Goal: Task Accomplishment & Management: Manage account settings

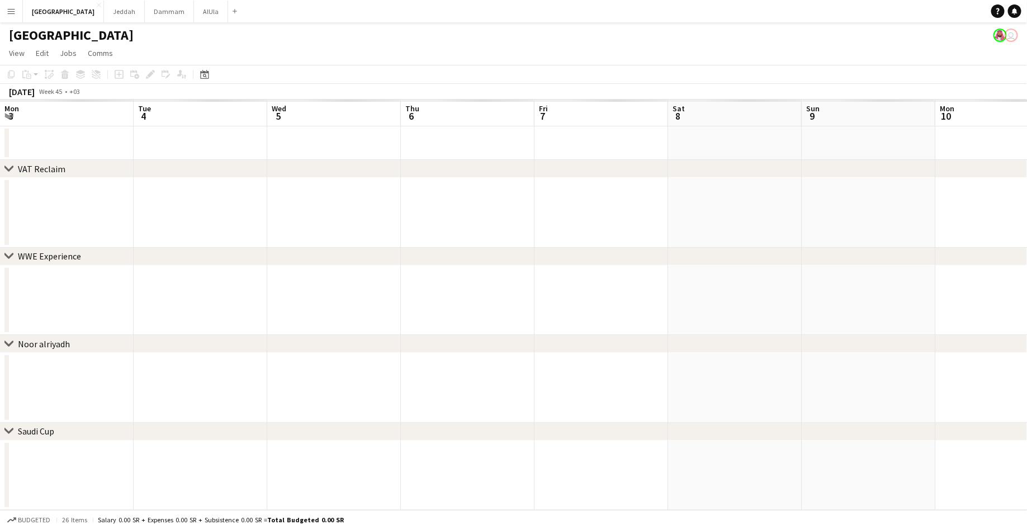
scroll to position [0, 264]
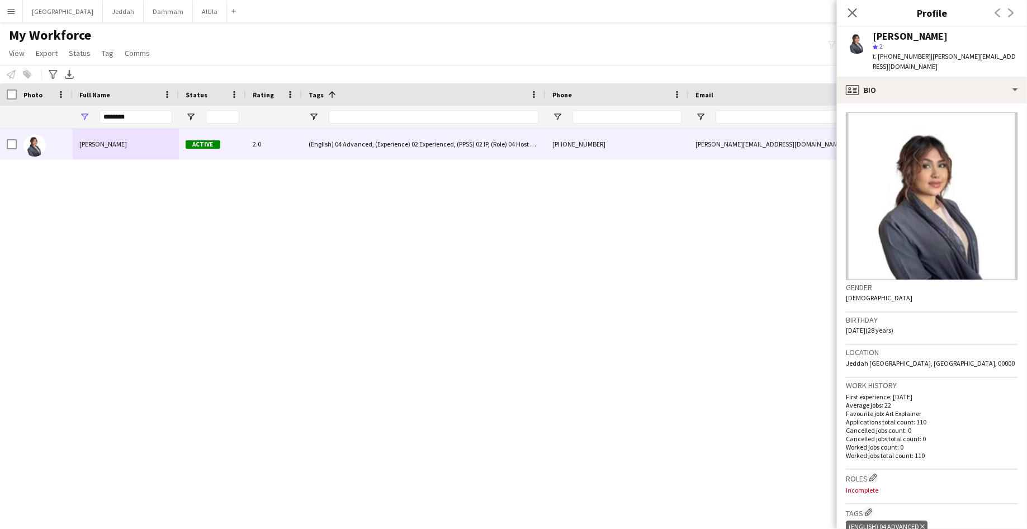
scroll to position [42, 0]
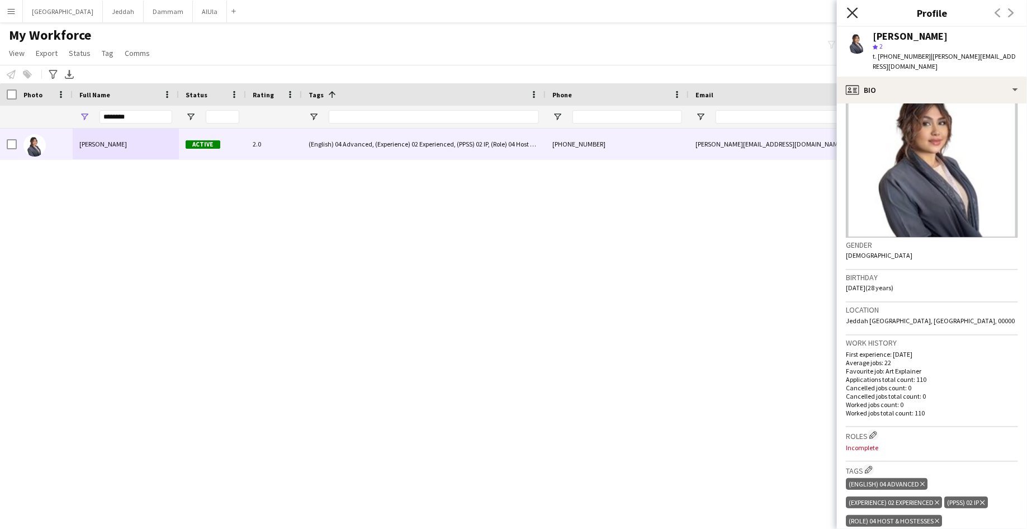
click at [855, 15] on icon at bounding box center [852, 12] width 11 height 11
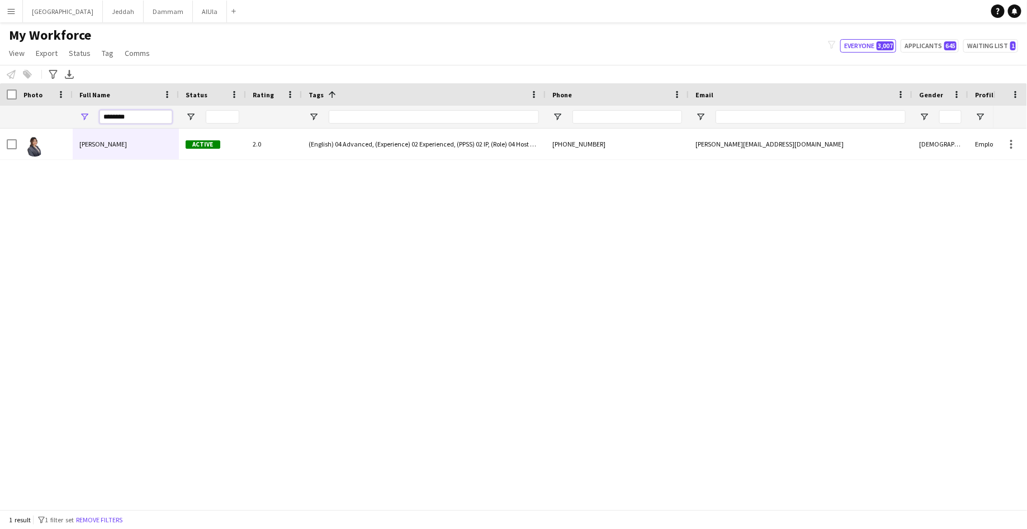
click at [118, 119] on input "********" at bounding box center [136, 116] width 73 height 13
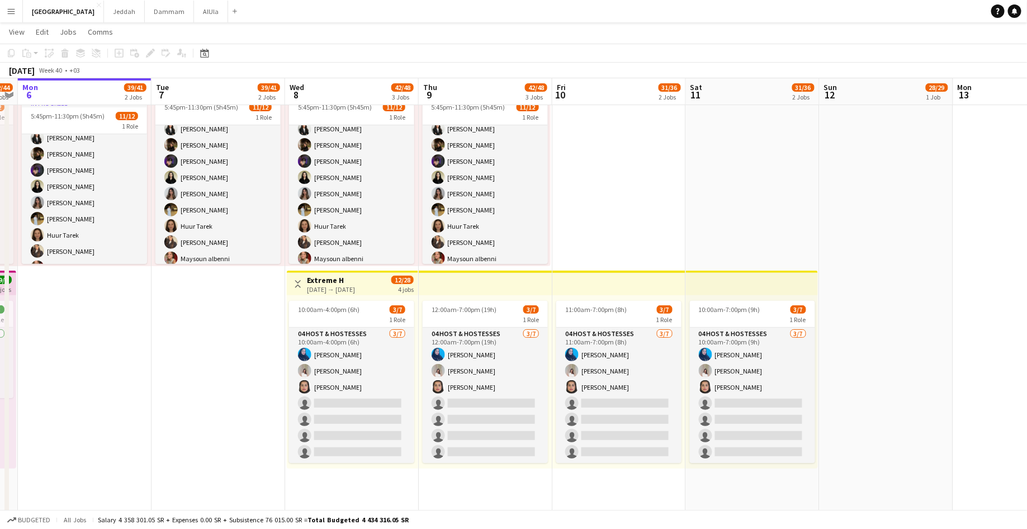
scroll to position [0, 385]
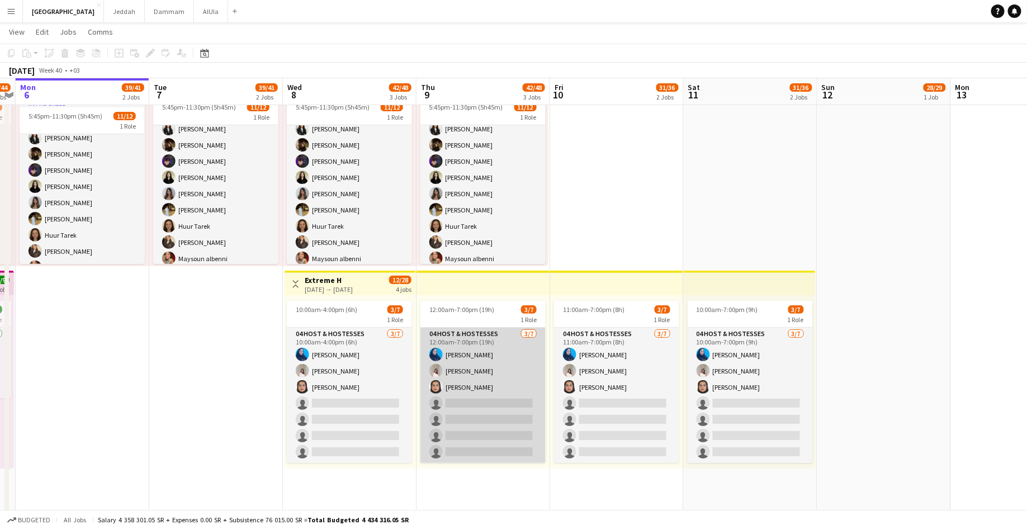
click at [443, 377] on app-card-role "04 Host & Hostesses 3/7 12:00am-7:00pm (19h) Asma Faraj Zeina Ziad Nouf Alshare…" at bounding box center [482, 395] width 125 height 135
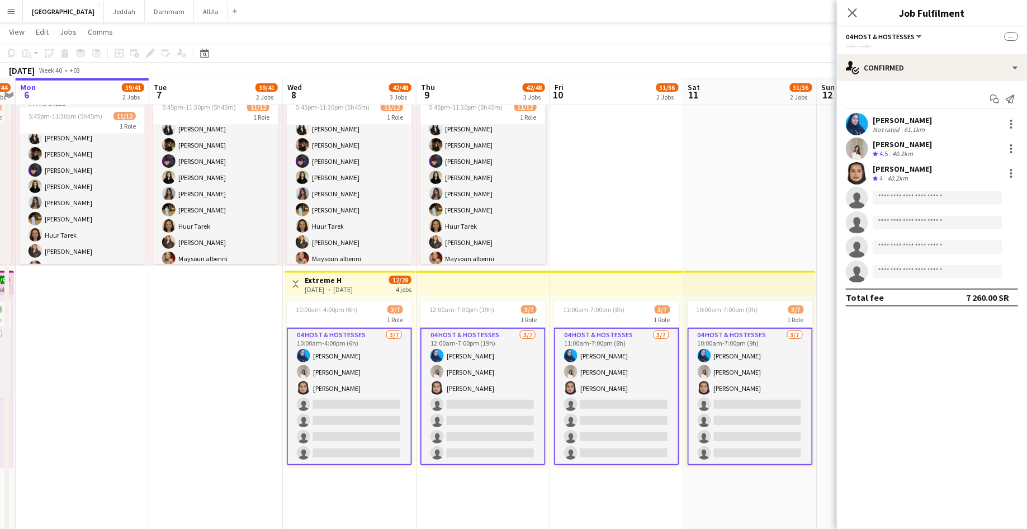
click at [858, 122] on app-user-avatar at bounding box center [857, 124] width 22 height 22
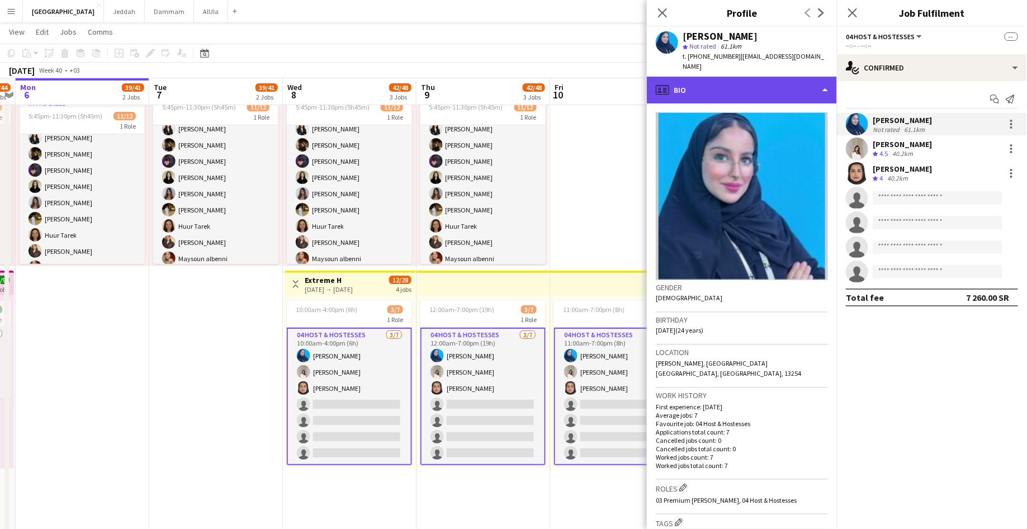
click at [759, 83] on div "profile Bio" at bounding box center [742, 90] width 190 height 27
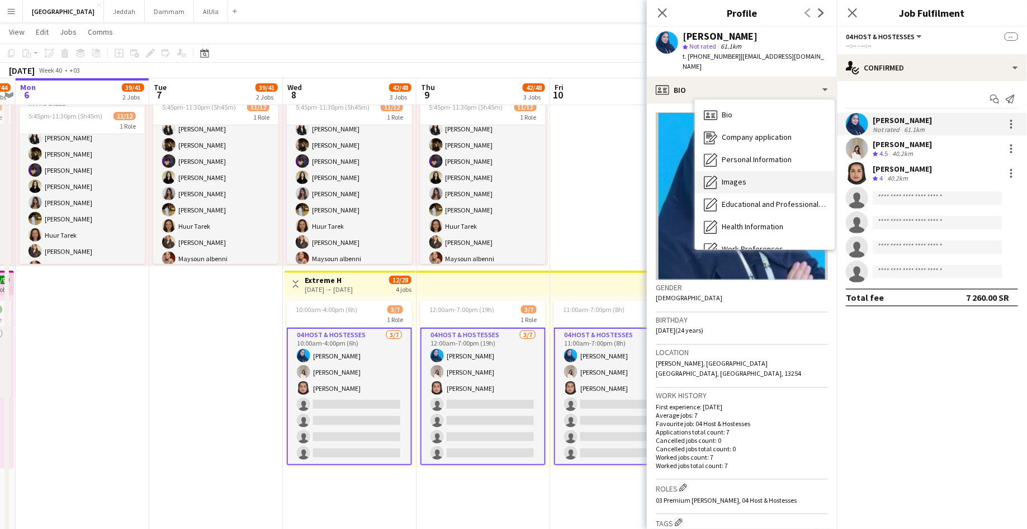
click at [746, 171] on div "Images Images" at bounding box center [765, 182] width 140 height 22
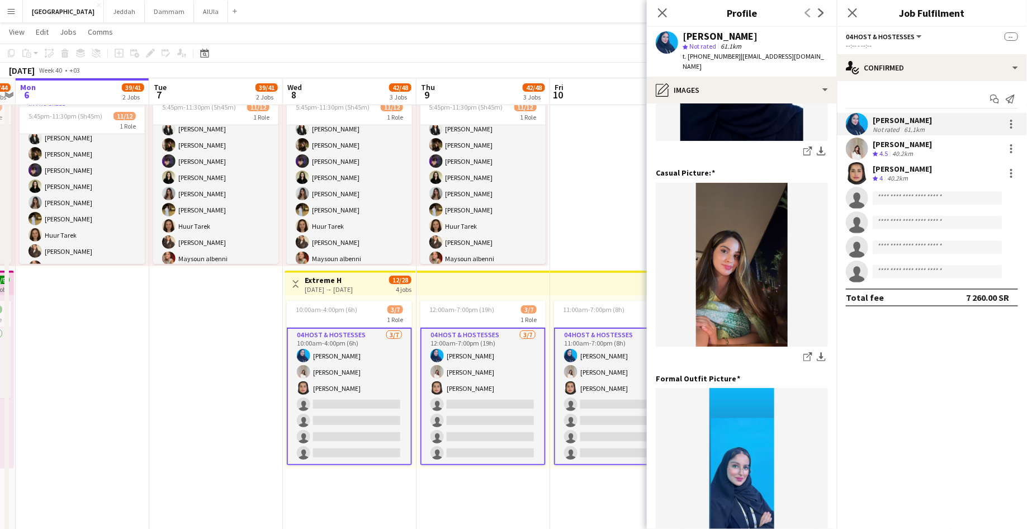
scroll to position [152, 0]
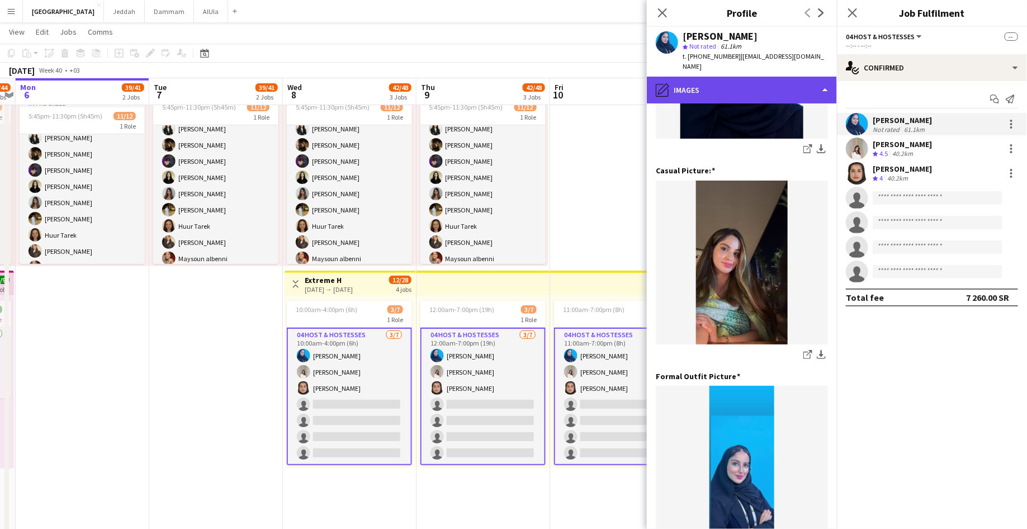
click at [705, 77] on div "pencil4 Images" at bounding box center [742, 90] width 190 height 27
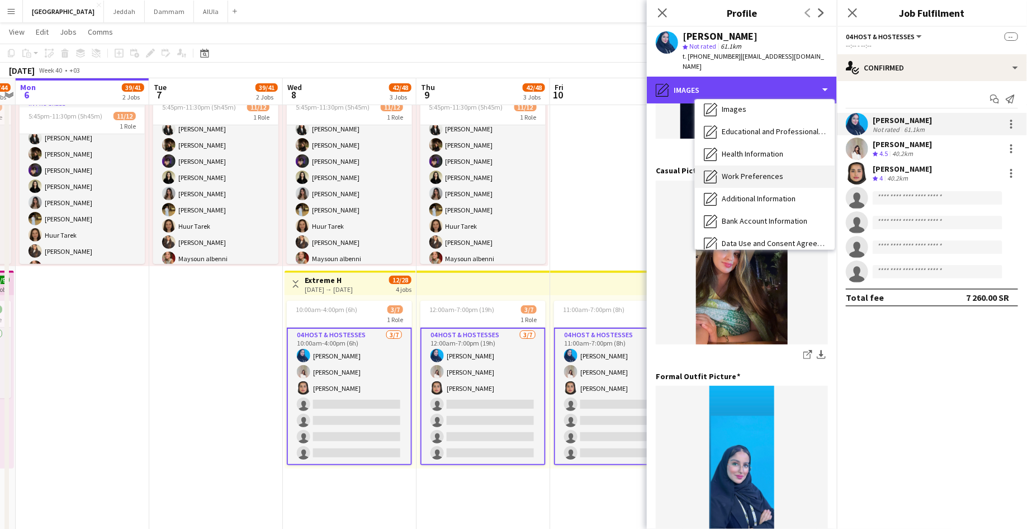
scroll to position [127, 0]
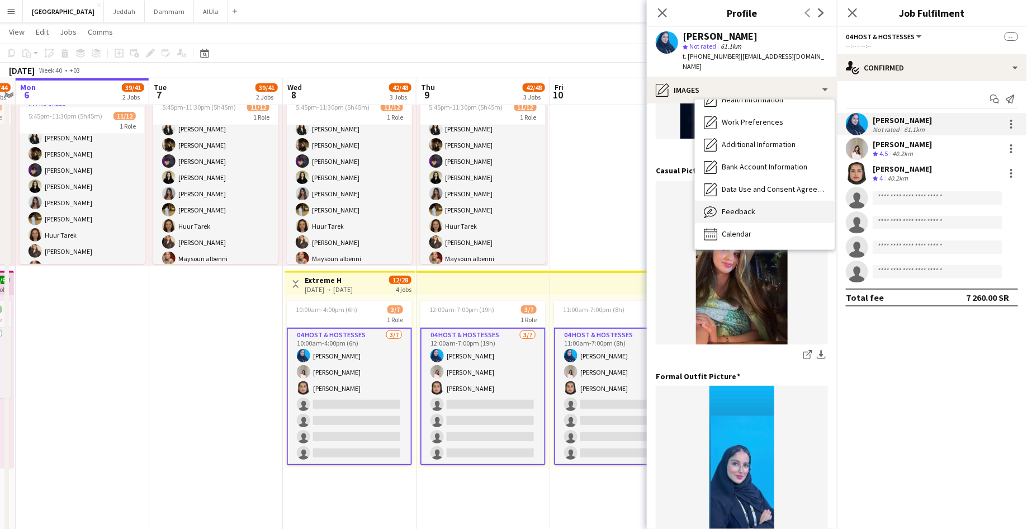
click at [728, 206] on span "Feedback" at bounding box center [739, 211] width 34 height 10
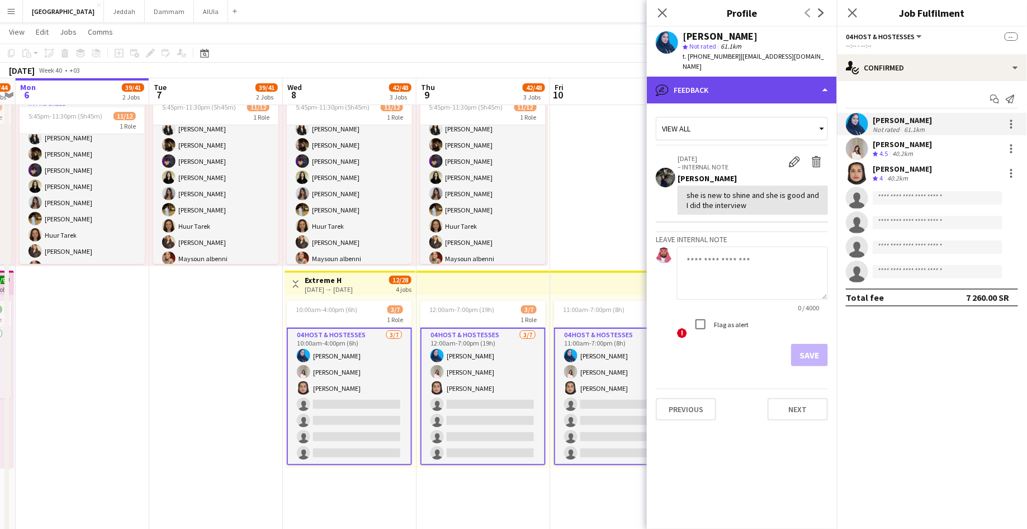
click at [718, 77] on div "bubble-pencil Feedback" at bounding box center [742, 90] width 190 height 27
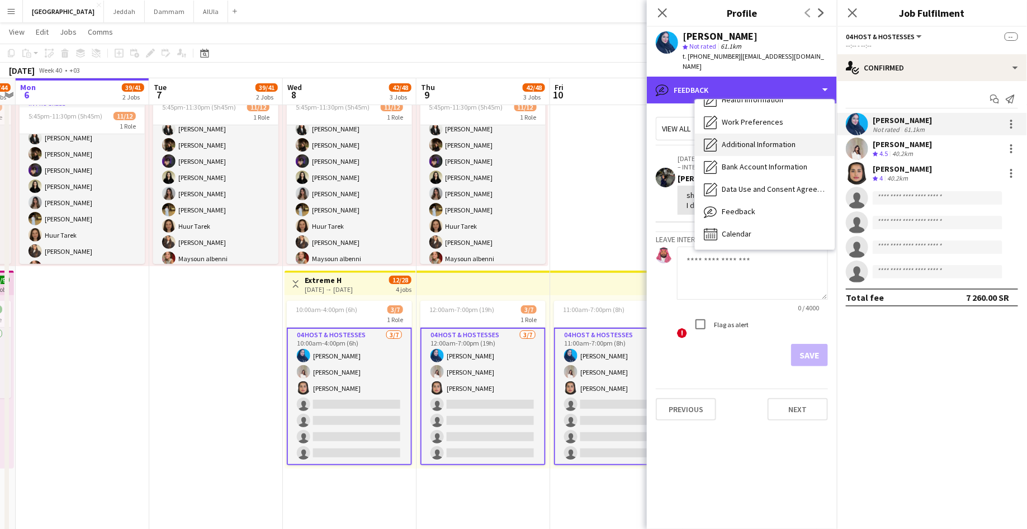
scroll to position [0, 0]
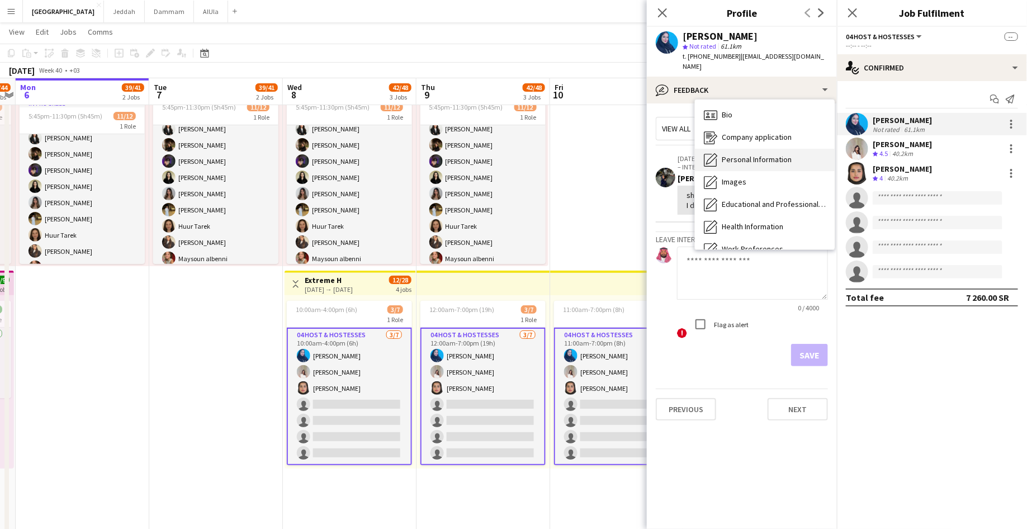
click at [737, 154] on span "Personal Information" at bounding box center [757, 159] width 70 height 10
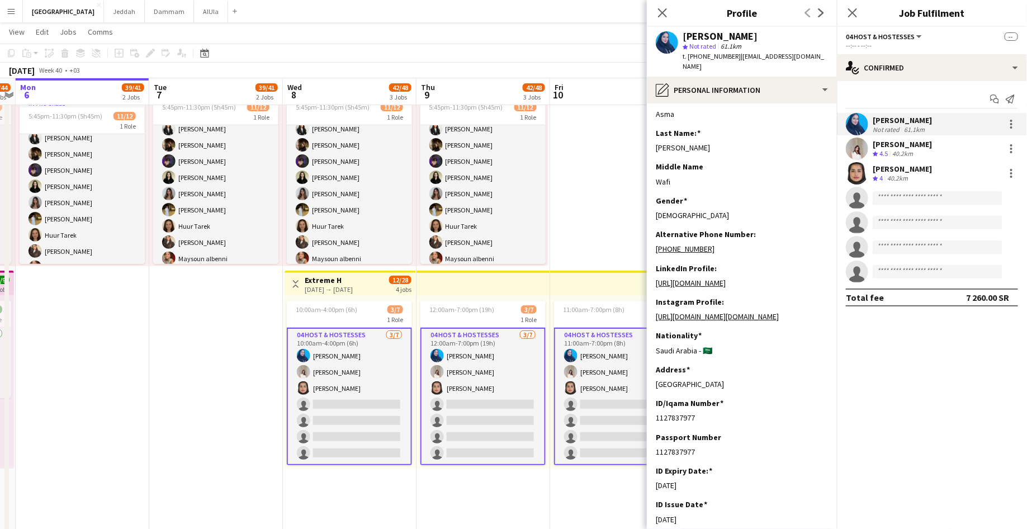
scroll to position [21, 0]
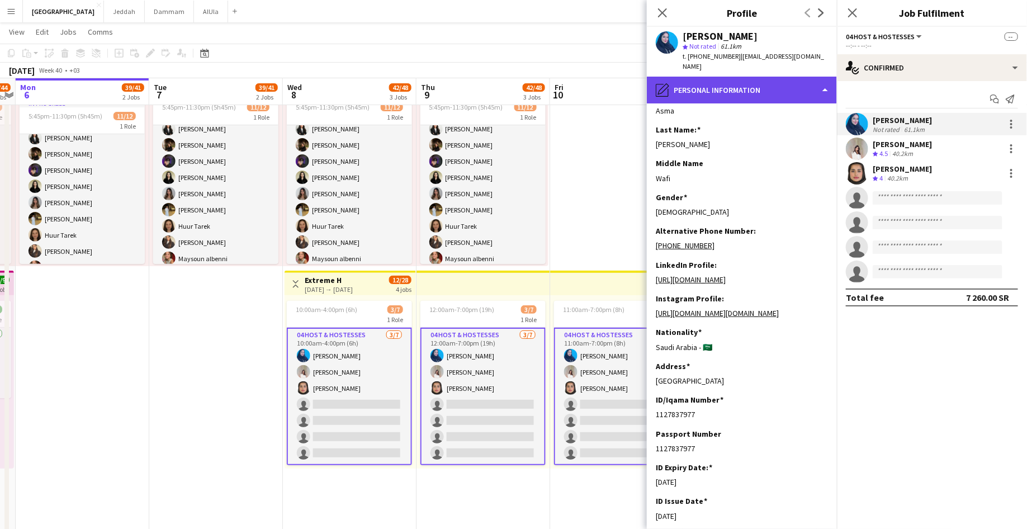
click at [697, 84] on div "pencil4 Personal Information" at bounding box center [742, 90] width 190 height 27
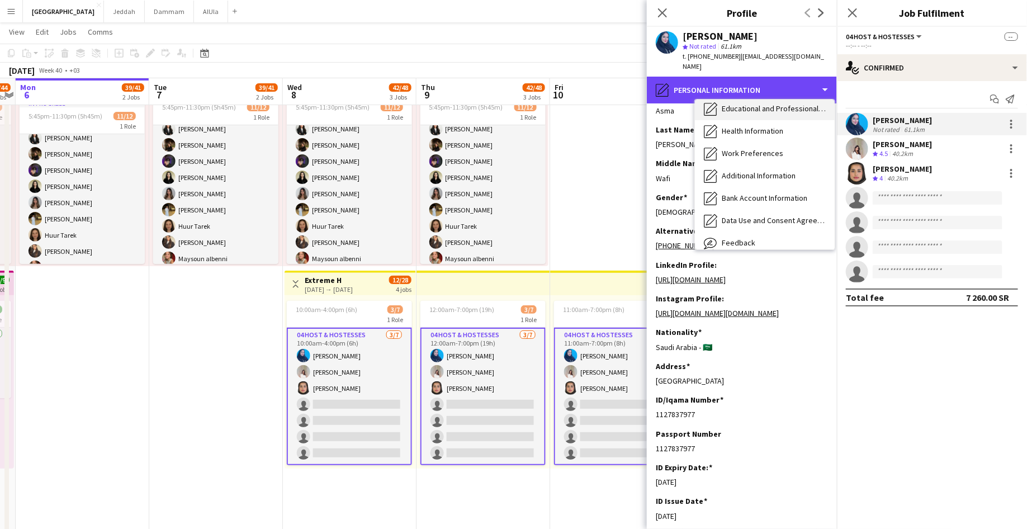
scroll to position [127, 0]
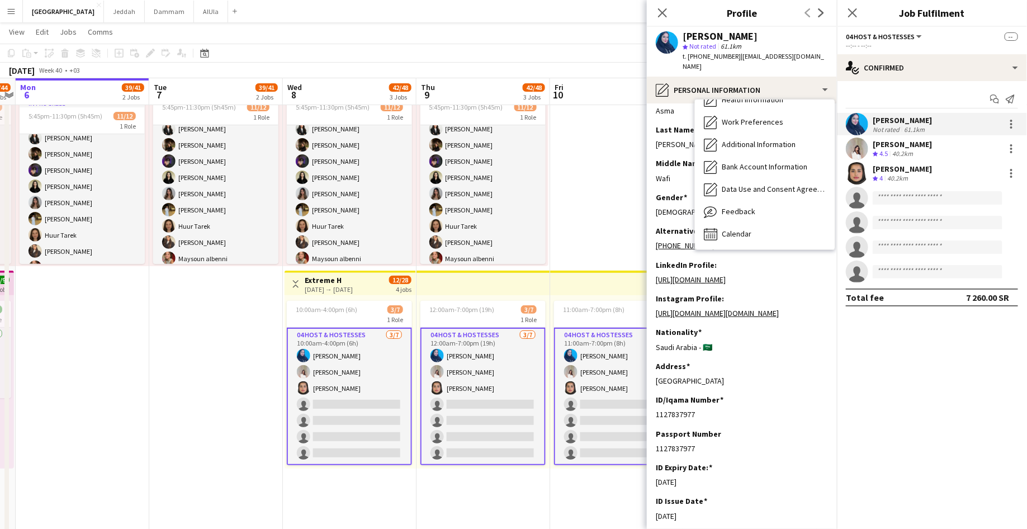
click at [890, 173] on div "Nouf Alshareef" at bounding box center [902, 169] width 59 height 10
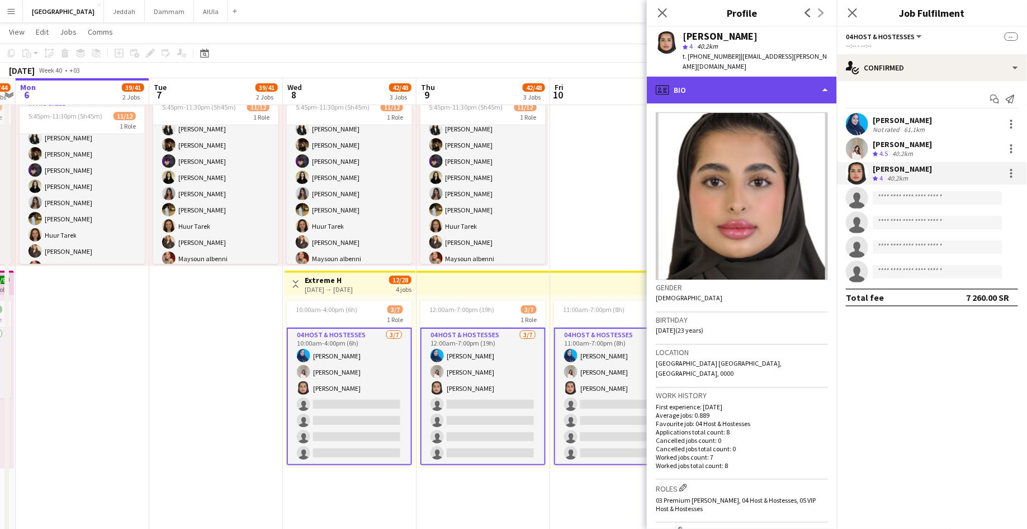
click at [674, 79] on div "profile Bio" at bounding box center [742, 90] width 190 height 27
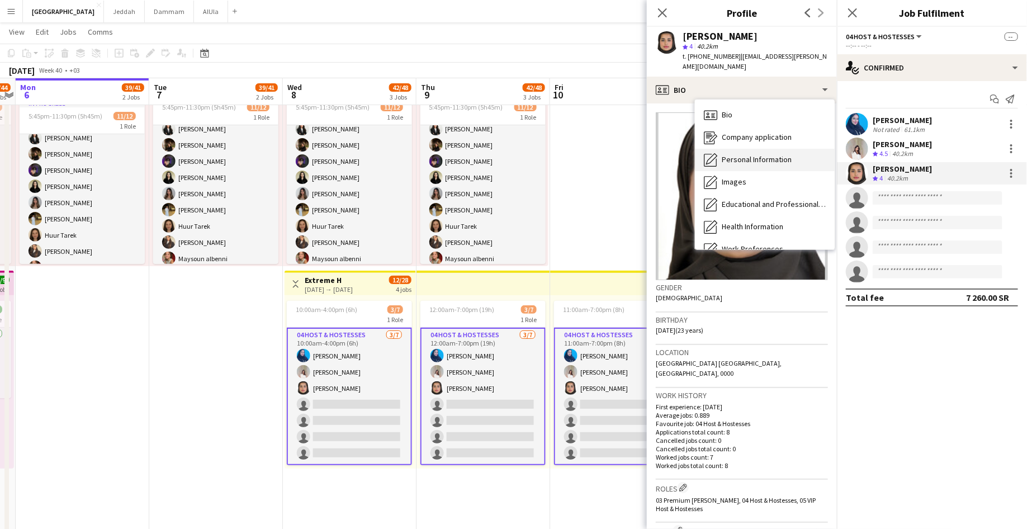
click at [730, 154] on div "Personal Information Personal Information" at bounding box center [765, 160] width 140 height 22
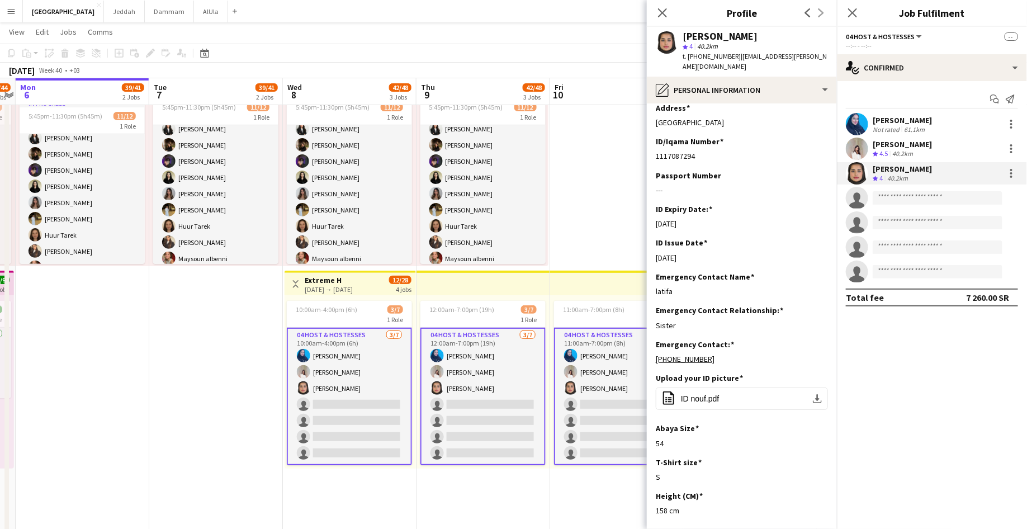
scroll to position [328, 0]
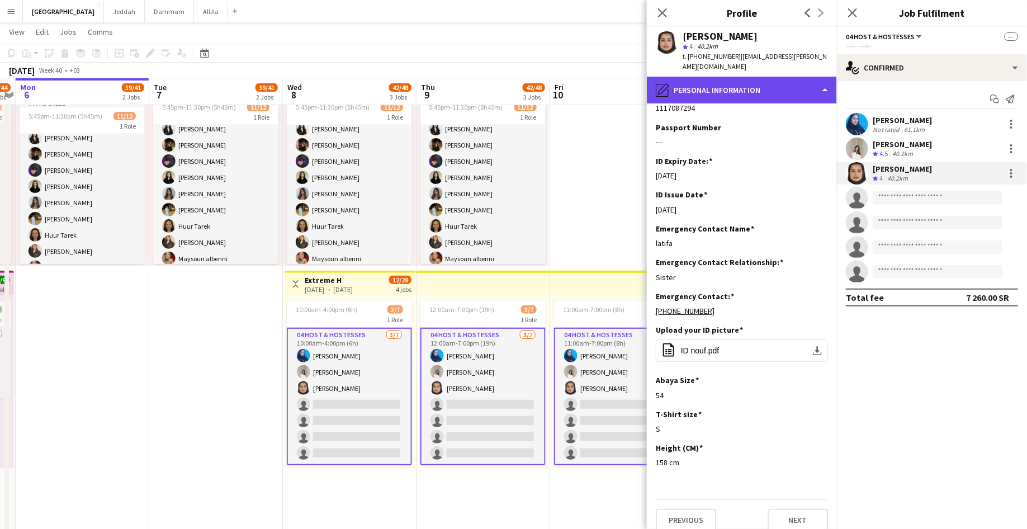
click at [724, 82] on div "pencil4 Personal Information" at bounding box center [742, 90] width 190 height 27
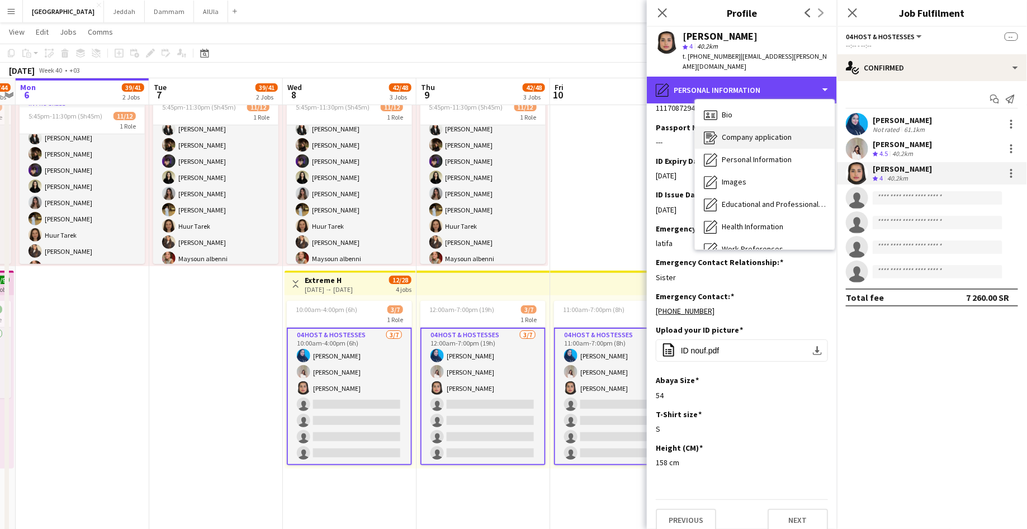
scroll to position [127, 0]
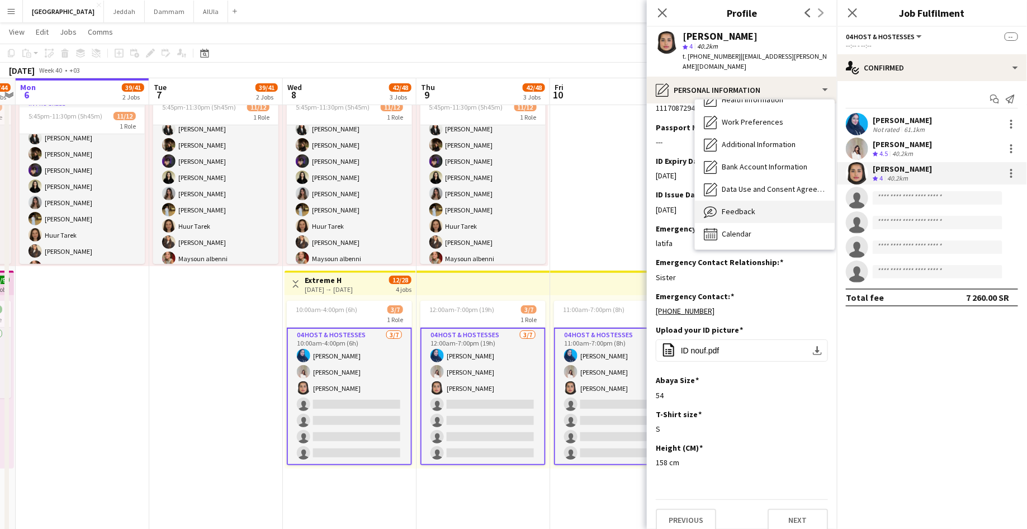
click at [729, 206] on span "Feedback" at bounding box center [739, 211] width 34 height 10
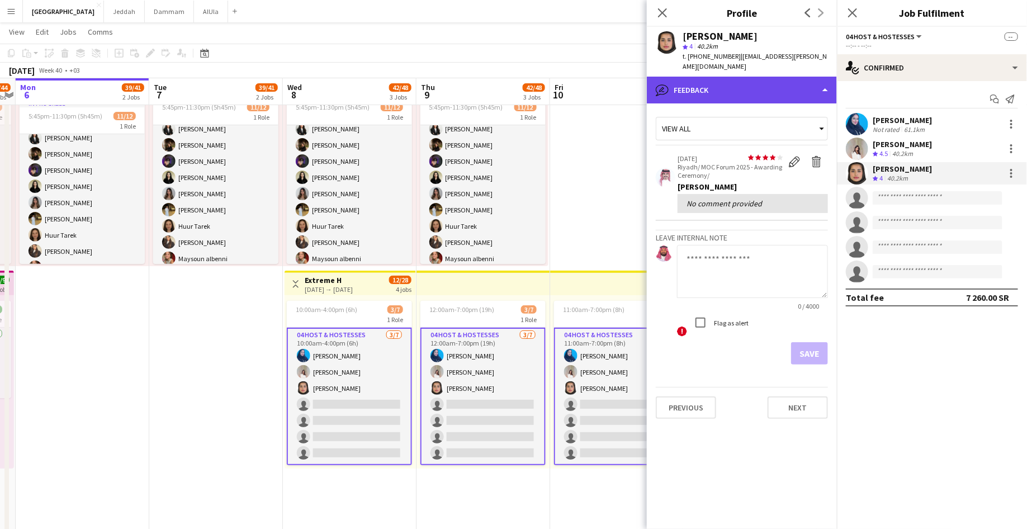
click at [693, 81] on div "bubble-pencil Feedback" at bounding box center [742, 90] width 190 height 27
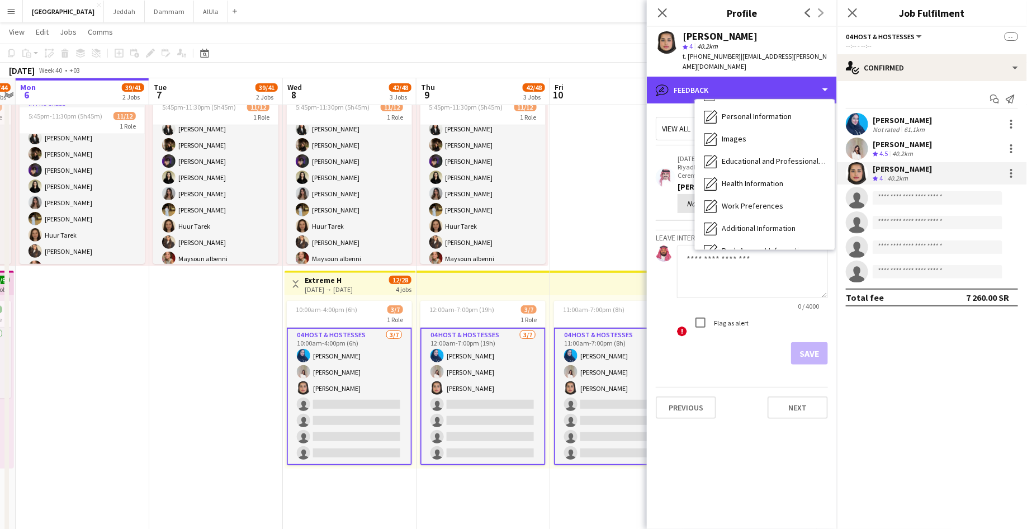
scroll to position [0, 0]
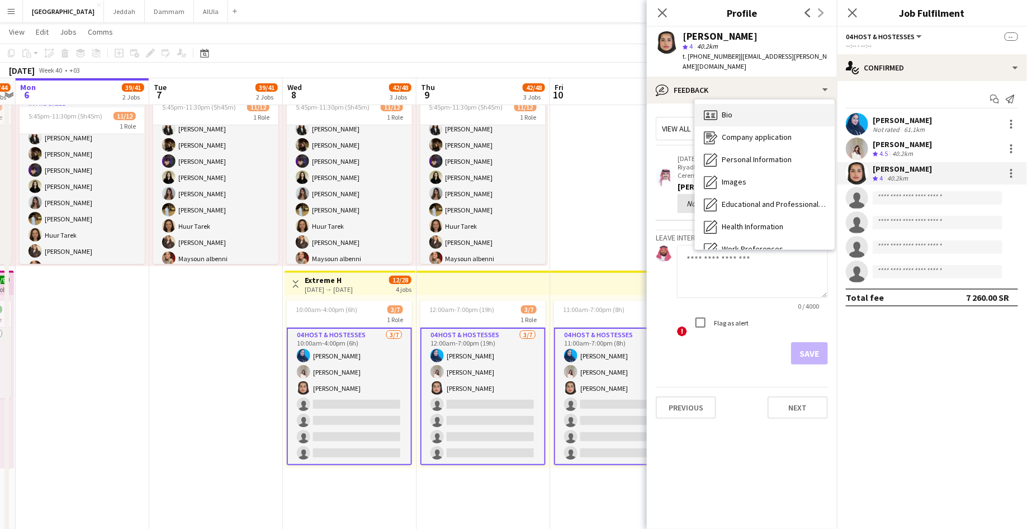
click at [725, 110] on span "Bio" at bounding box center [727, 115] width 11 height 10
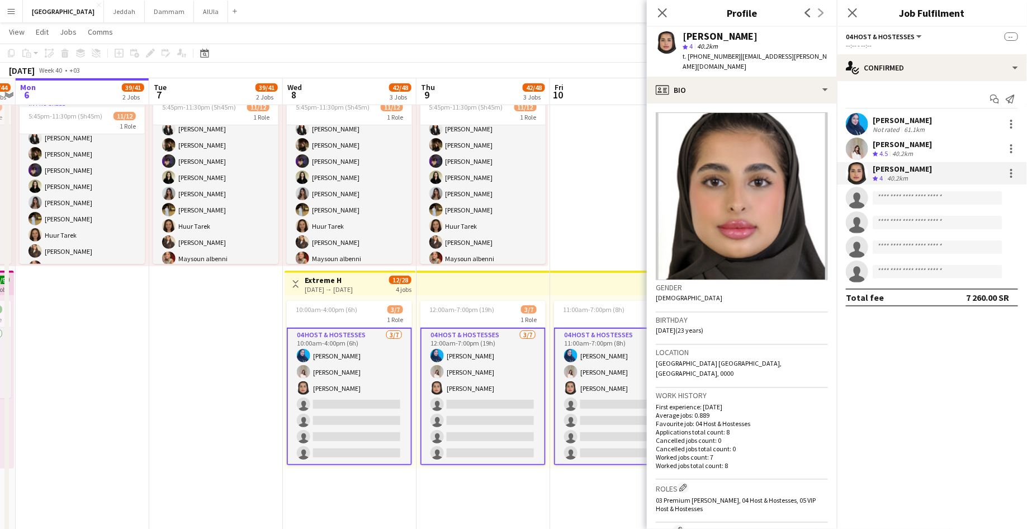
scroll to position [116, 0]
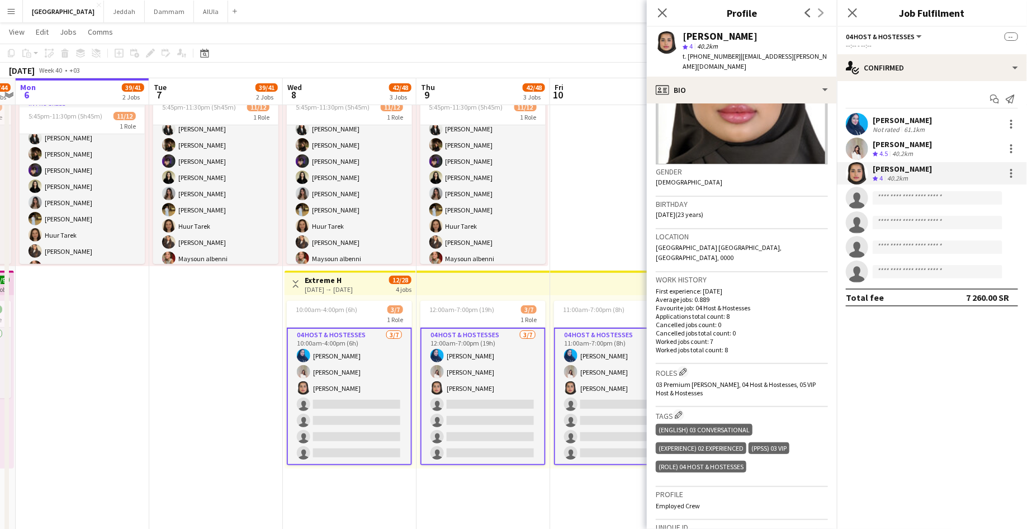
click at [878, 146] on div "Zeina Ziad" at bounding box center [902, 144] width 59 height 10
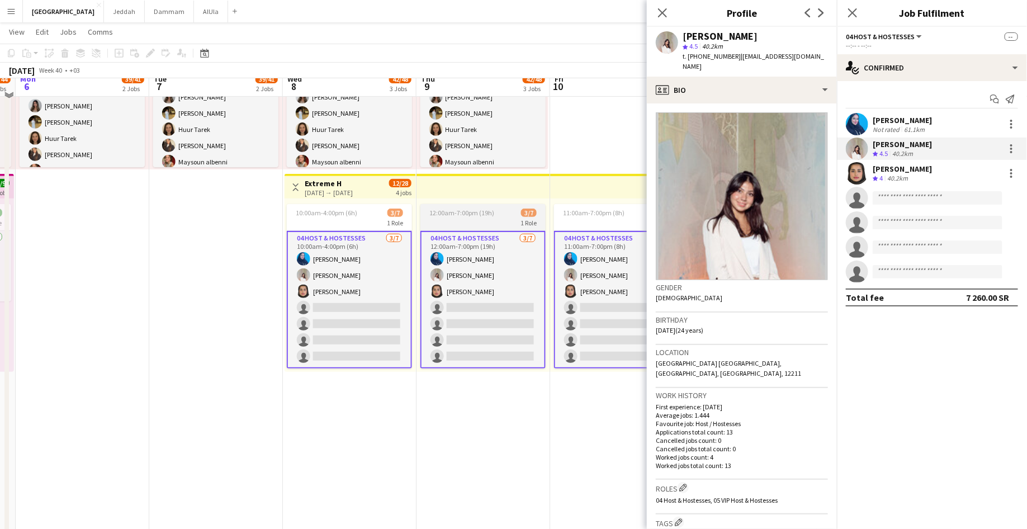
scroll to position [165, 0]
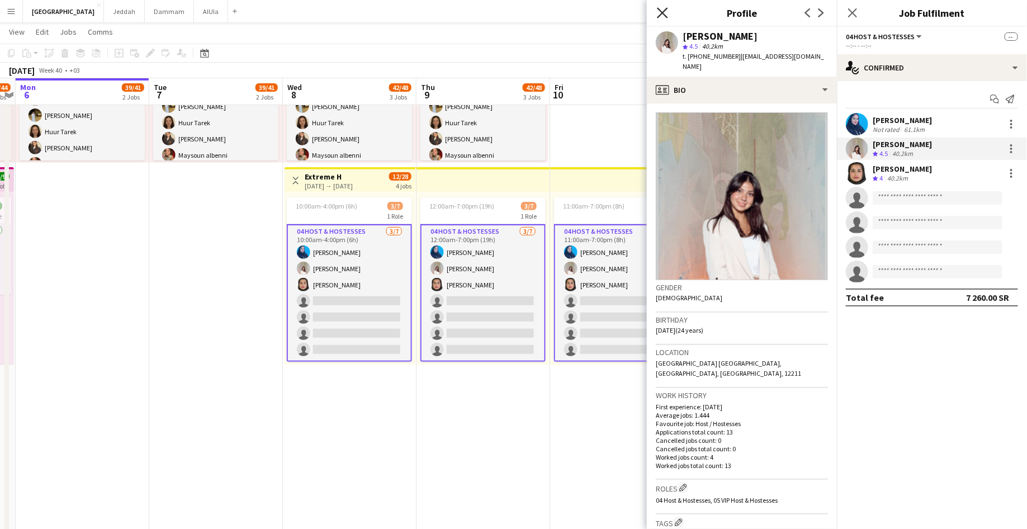
click at [659, 14] on icon "Close pop-in" at bounding box center [662, 12] width 11 height 11
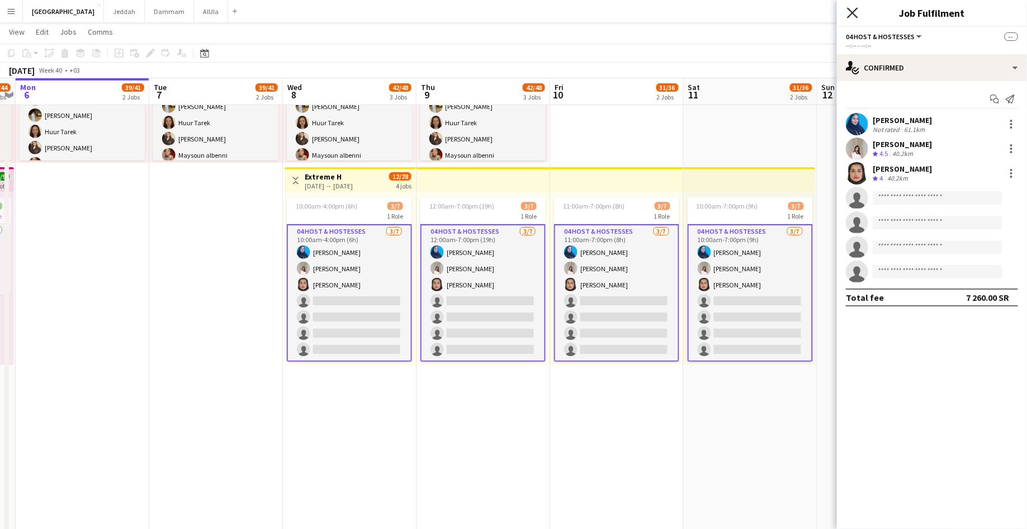
click at [856, 13] on icon "Close pop-in" at bounding box center [852, 12] width 11 height 11
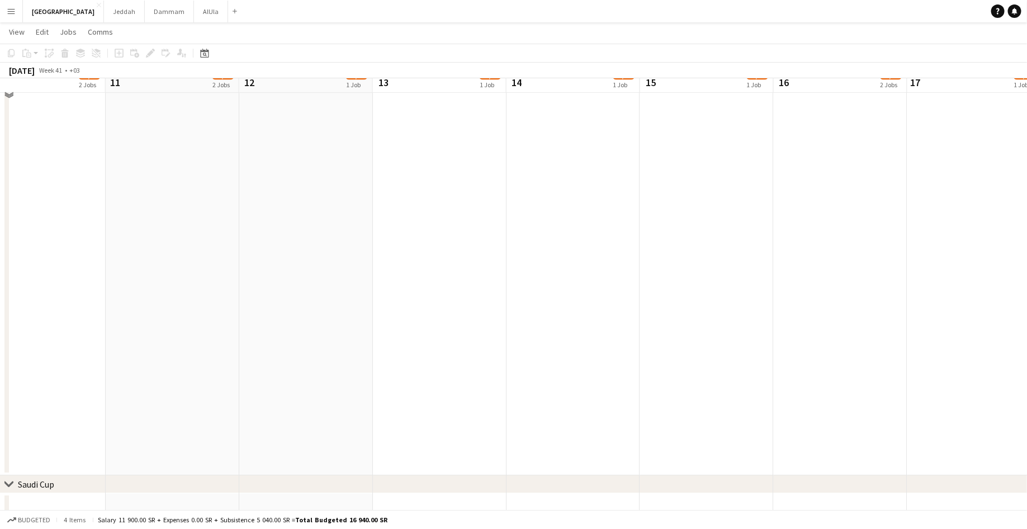
scroll to position [1420, 0]
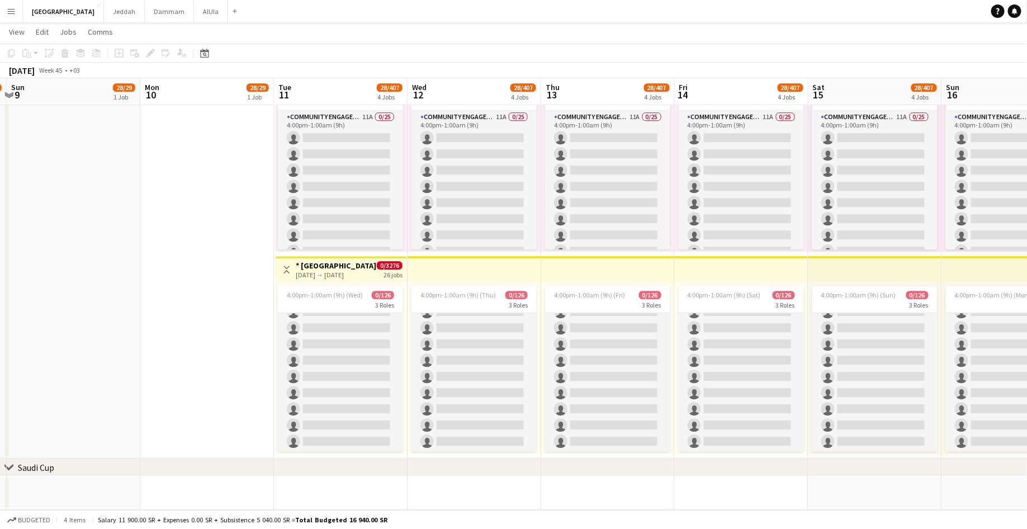
click at [467, 282] on div "4:00pm-1:00am (9h) (Thu) 0/126 3 Roles Community Engagement (CE) 9A 0/25 4:00pm…" at bounding box center [475, 367] width 134 height 173
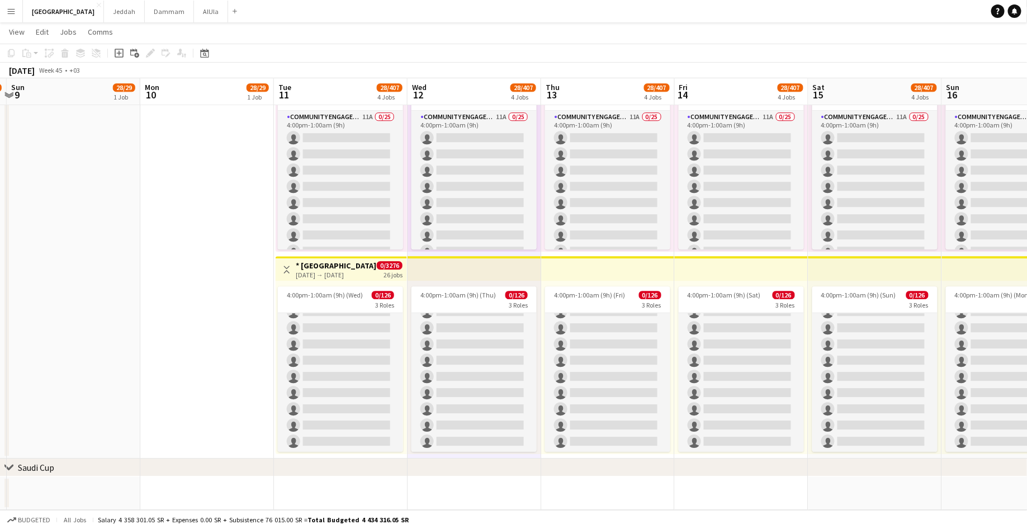
click at [340, 278] on app-top-bar "Toggle View * STC Metro Station 11-11-2025 → 06-12-2025 0/3276 26 jobs" at bounding box center [341, 268] width 131 height 25
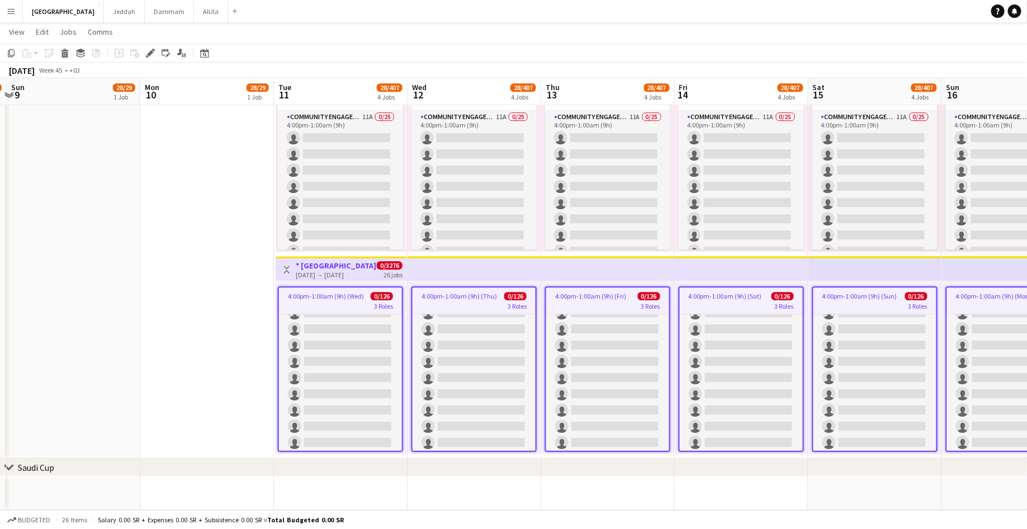
click at [346, 303] on div "3 Roles" at bounding box center [340, 305] width 123 height 9
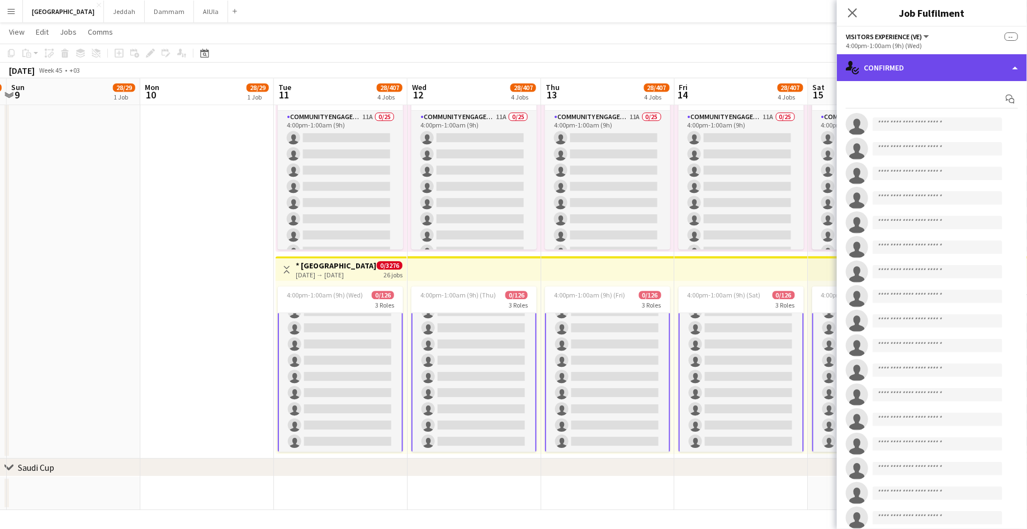
click at [899, 65] on div "single-neutral-actions-check-2 Confirmed" at bounding box center [932, 67] width 190 height 27
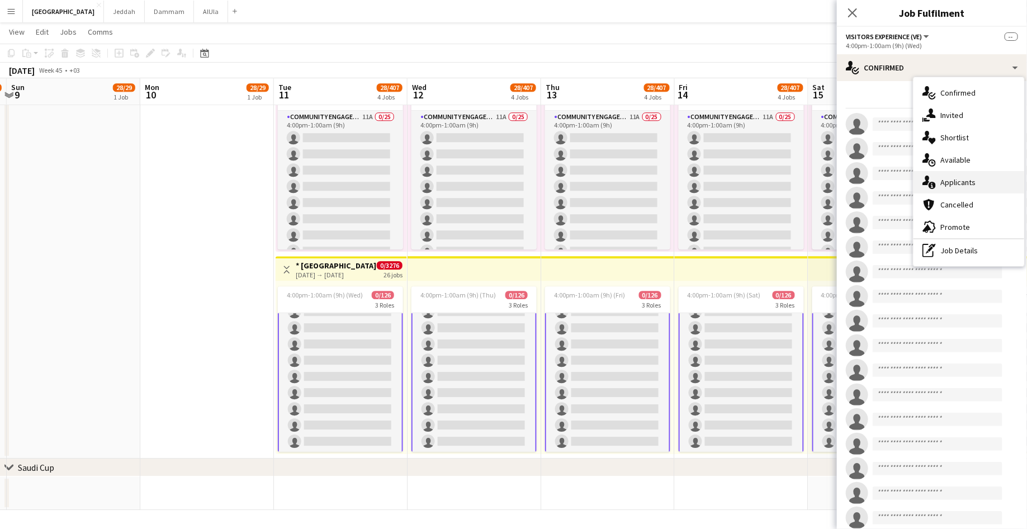
click at [970, 181] on span "Applicants" at bounding box center [957, 182] width 35 height 10
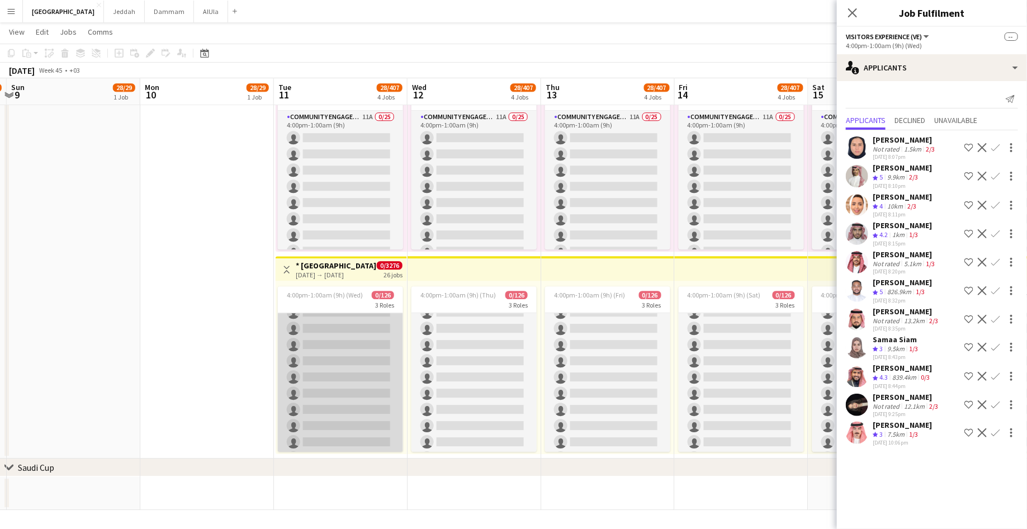
click at [338, 369] on app-card-role "Community Engagement (CE) 9A 0/25 4:00pm-1:00am (9h) single-neutral-actions sin…" at bounding box center [340, 304] width 125 height 427
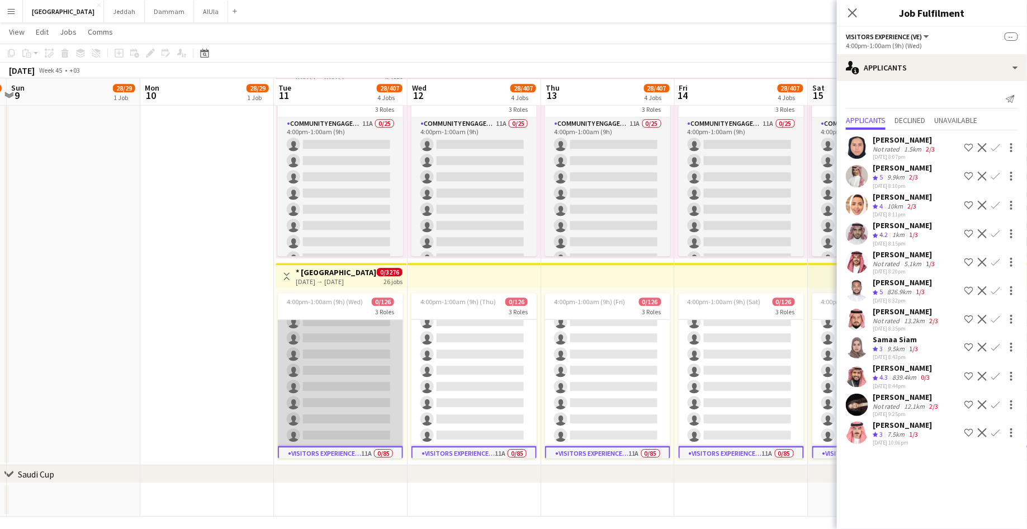
click at [346, 365] on app-card-role "Tour Guide 10A 0/16 4:00pm-1:00am (9h) single-neutral-actions single-neutral-ac…" at bounding box center [340, 305] width 125 height 281
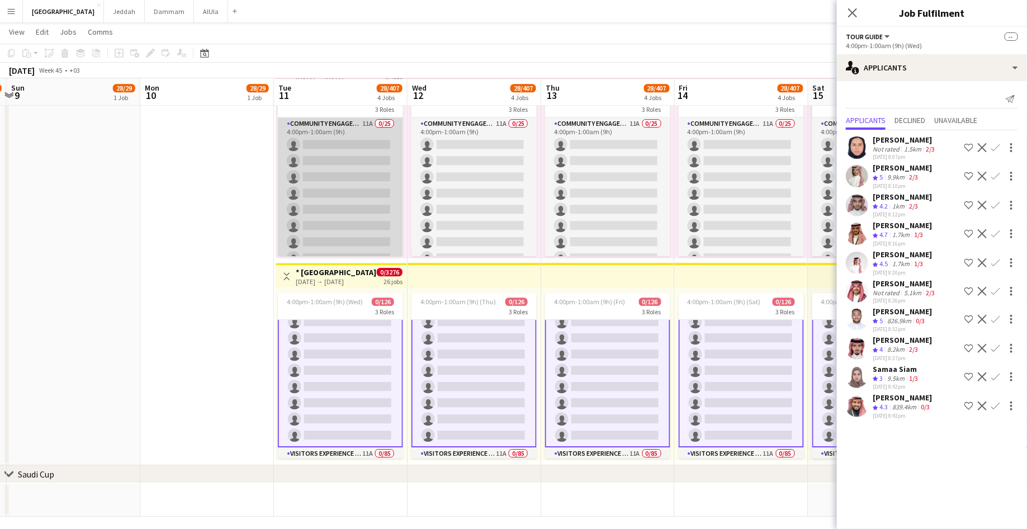
click at [368, 191] on app-card-role "Community Engagement (CE) 11A 0/25 4:00pm-1:00am (9h) single-neutral-actions si…" at bounding box center [340, 330] width 125 height 427
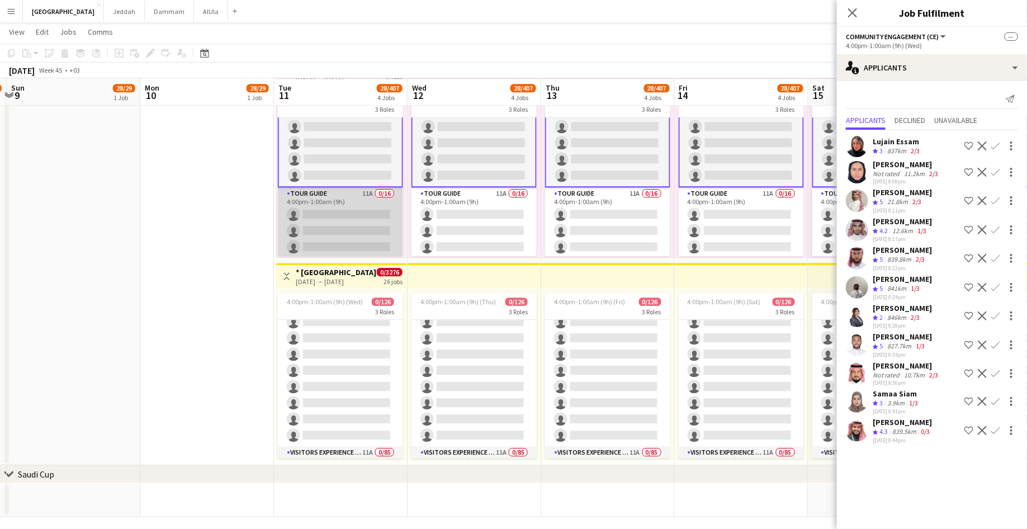
click at [353, 218] on app-card-role "Tour Guide 11A 0/16 4:00pm-1:00am (9h) single-neutral-actions single-neutral-ac…" at bounding box center [340, 327] width 125 height 281
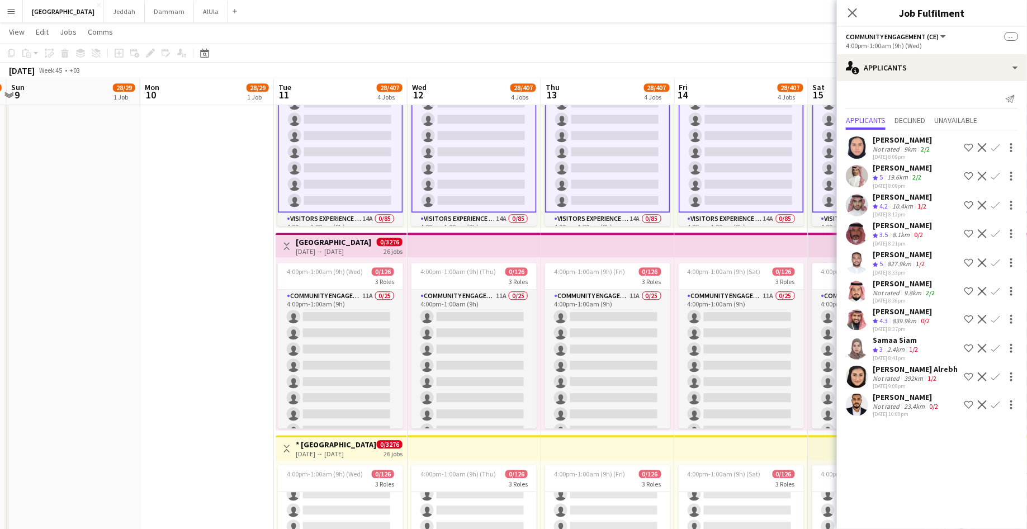
click at [865, 378] on app-user-avatar at bounding box center [857, 377] width 22 height 22
click at [859, 373] on app-user-avatar at bounding box center [857, 377] width 22 height 22
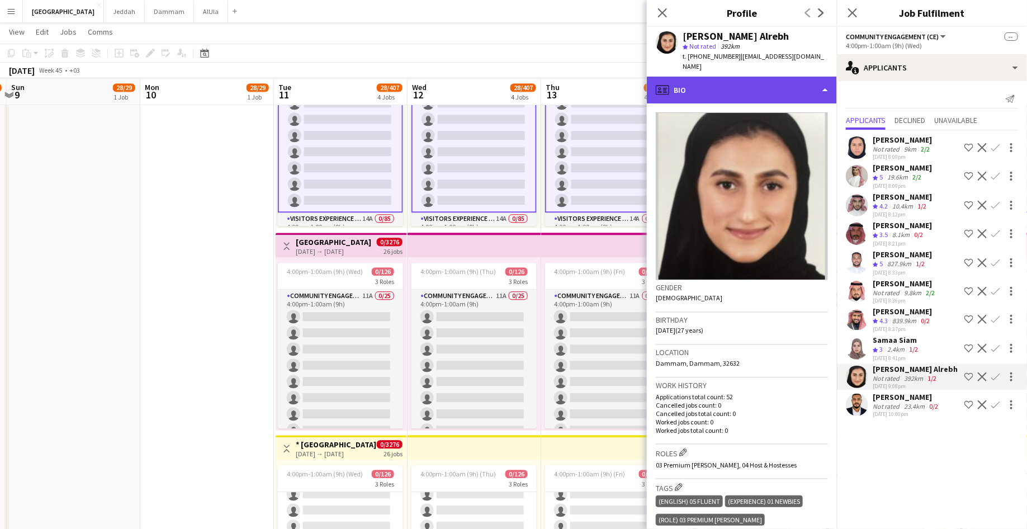
click at [733, 77] on div "profile Bio" at bounding box center [742, 90] width 190 height 27
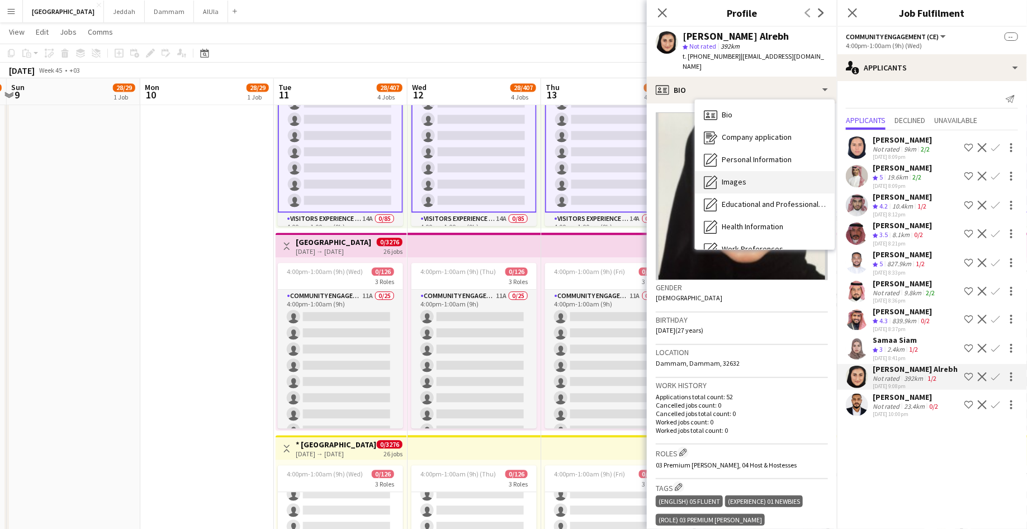
click at [751, 177] on div "Images Images" at bounding box center [765, 182] width 140 height 22
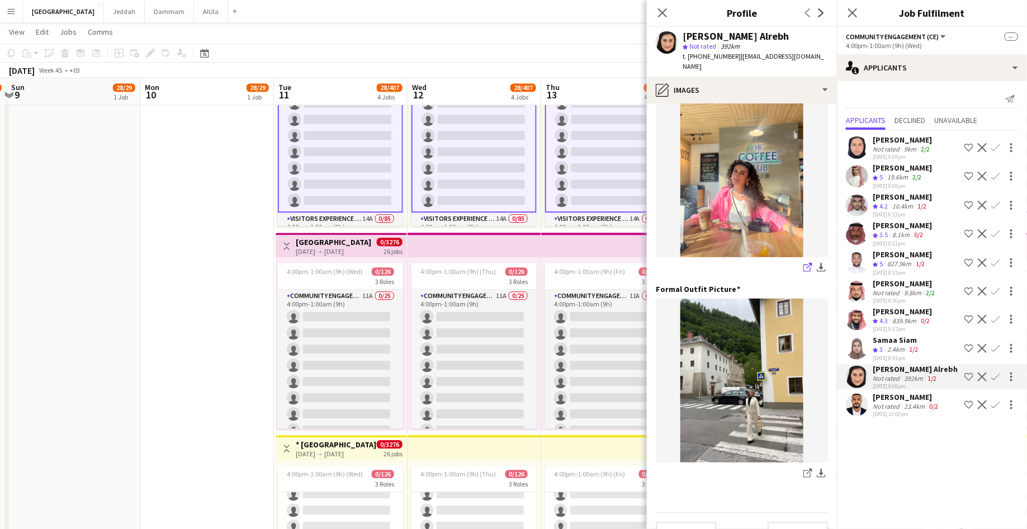
click at [810, 264] on icon at bounding box center [806, 267] width 7 height 7
click at [805, 468] on icon "share-external-link-1" at bounding box center [807, 472] width 9 height 9
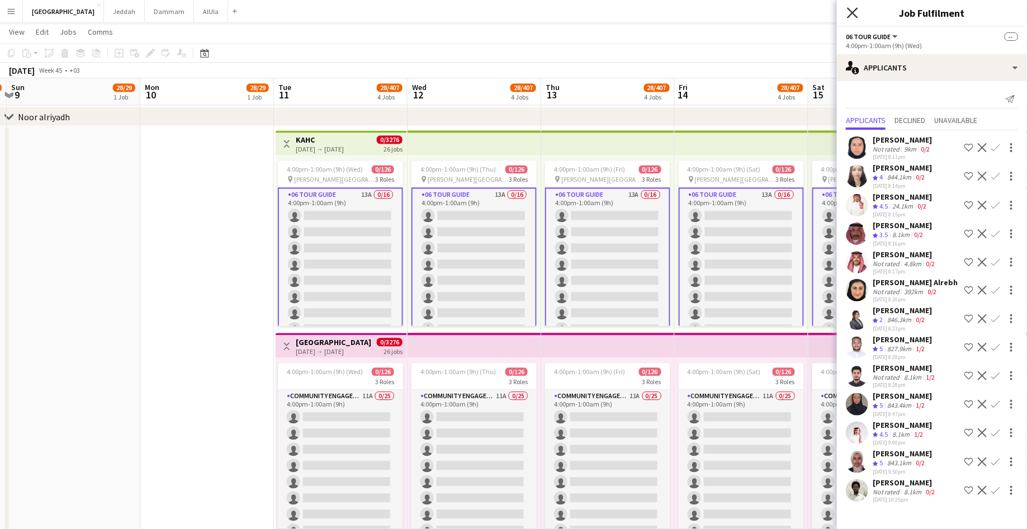
click at [856, 15] on icon "Close pop-in" at bounding box center [852, 12] width 11 height 11
